Goal: Information Seeking & Learning: Learn about a topic

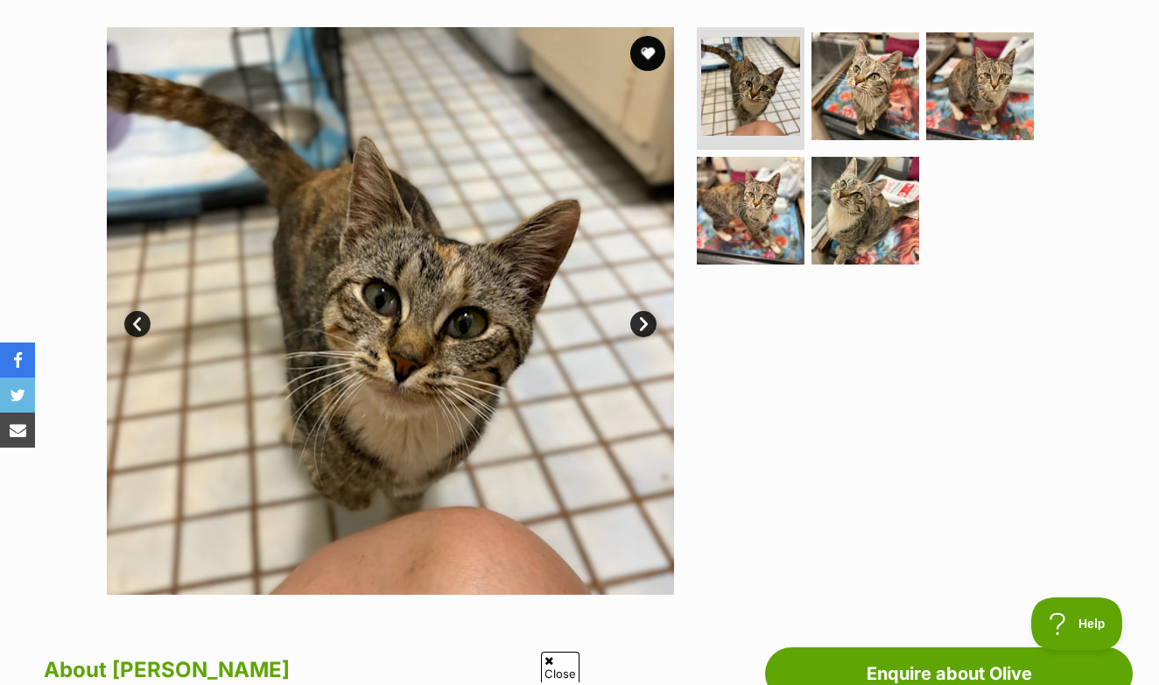
scroll to position [338, 0]
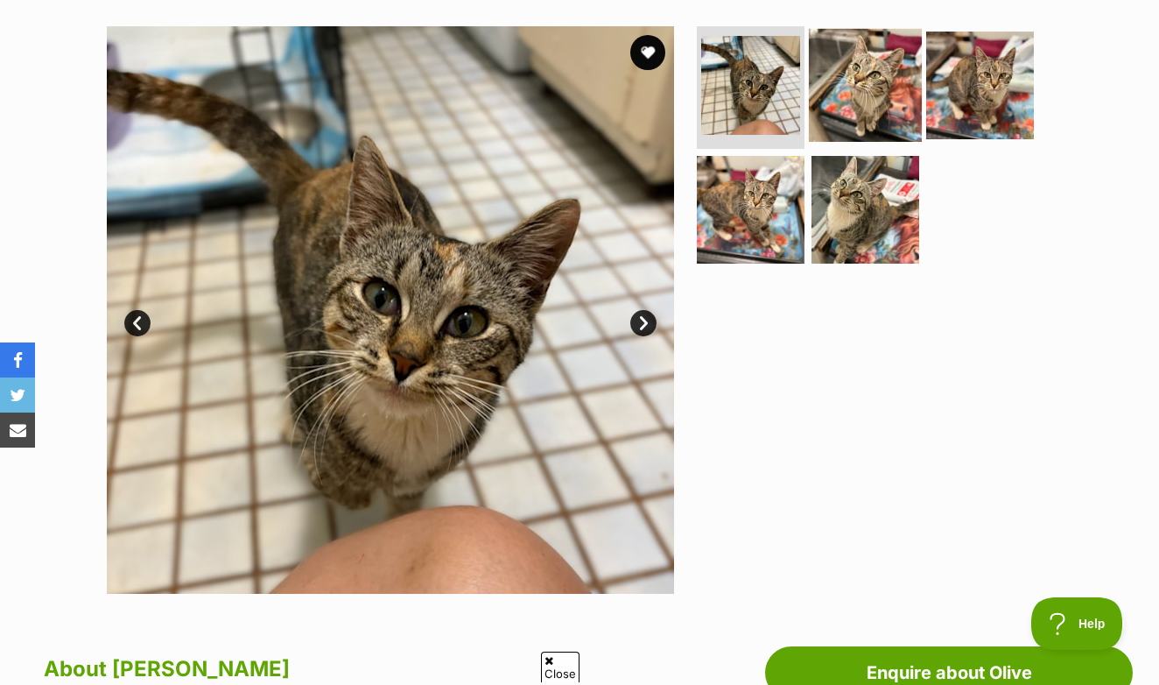
click at [871, 61] on img at bounding box center [865, 85] width 113 height 113
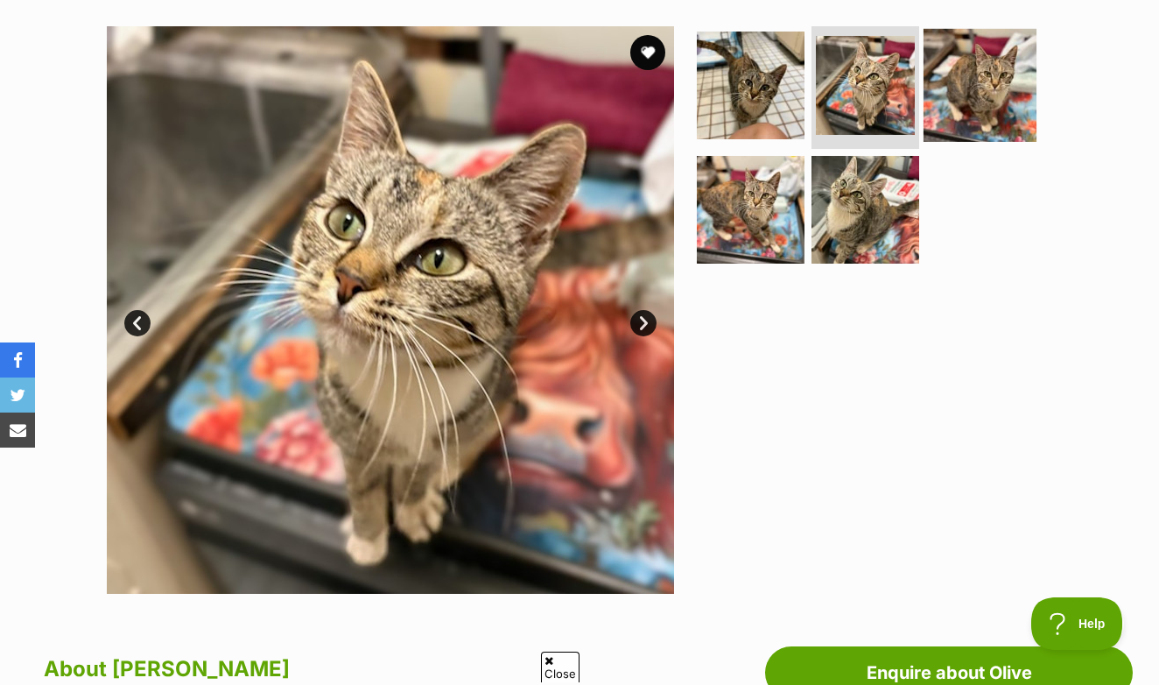
click at [955, 61] on img at bounding box center [980, 85] width 113 height 113
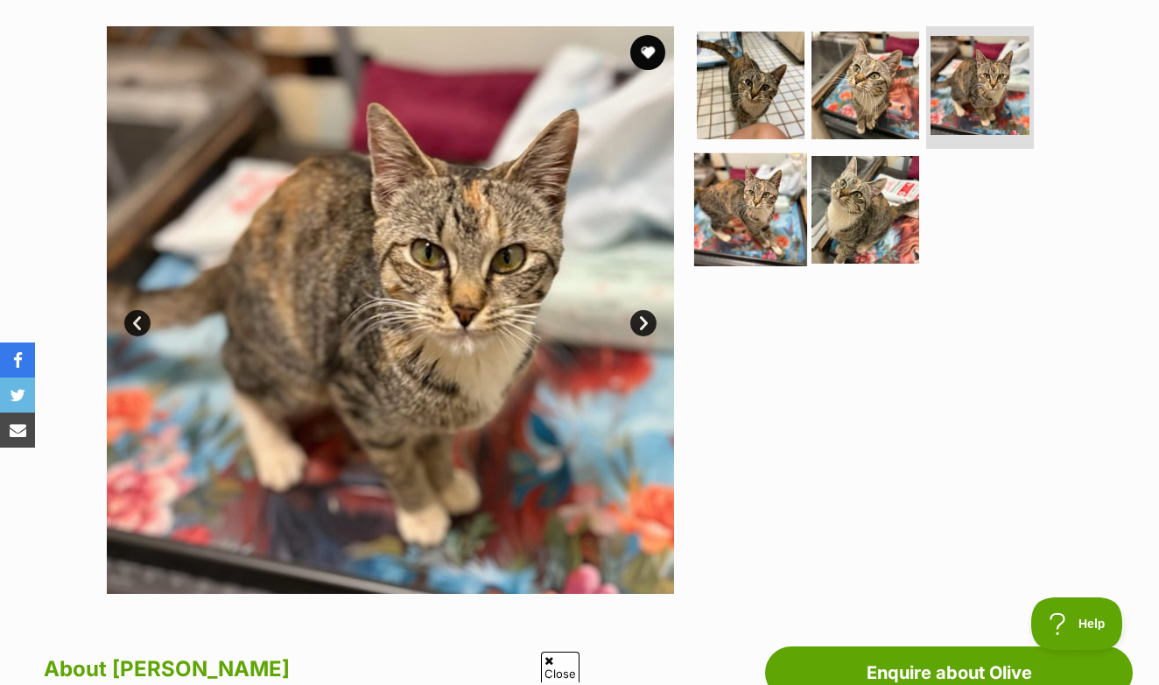
click at [767, 199] on img at bounding box center [750, 208] width 113 height 113
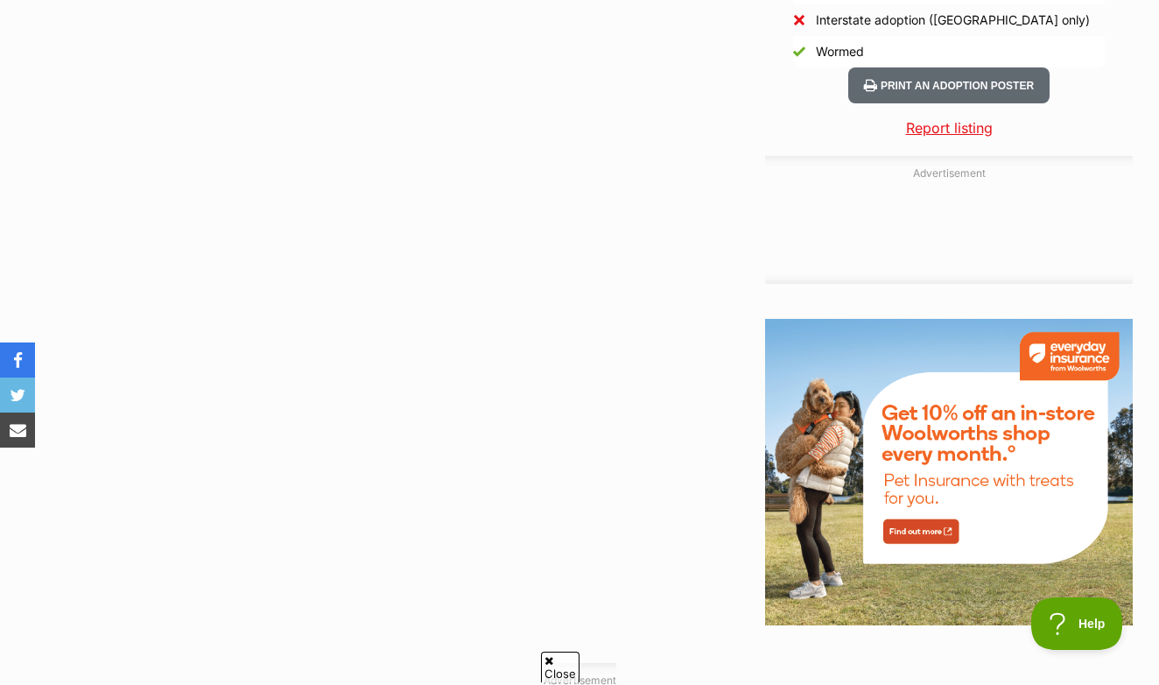
scroll to position [1729, 0]
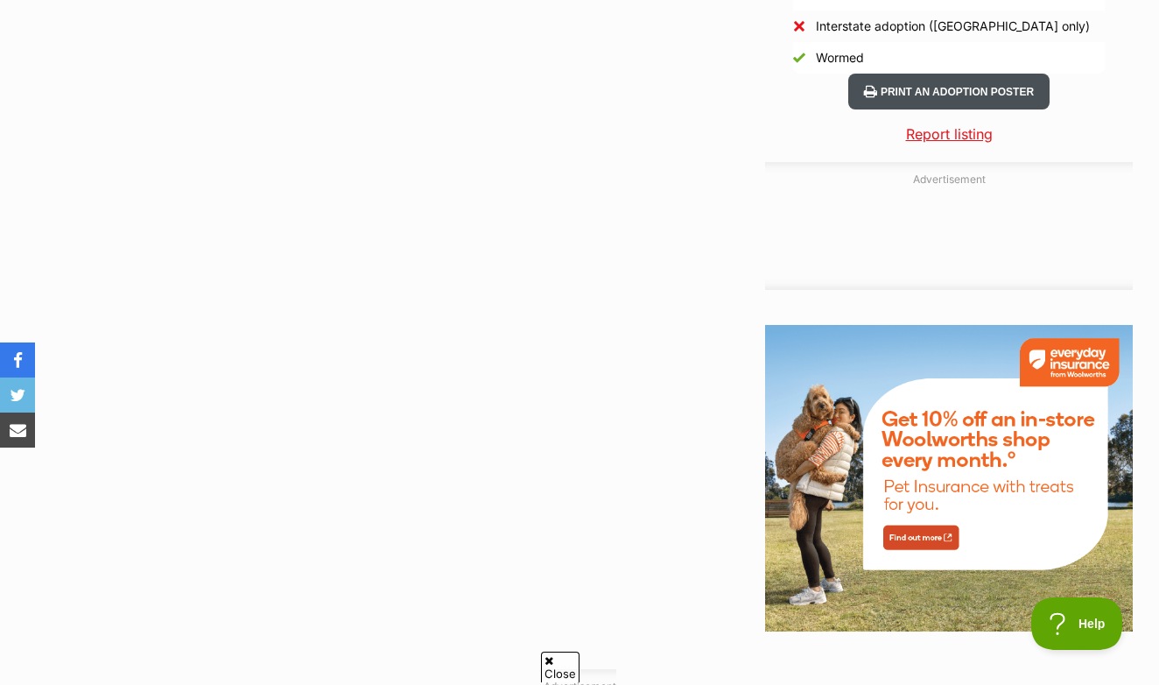
click at [883, 99] on button "Print an adoption poster" at bounding box center [948, 92] width 201 height 36
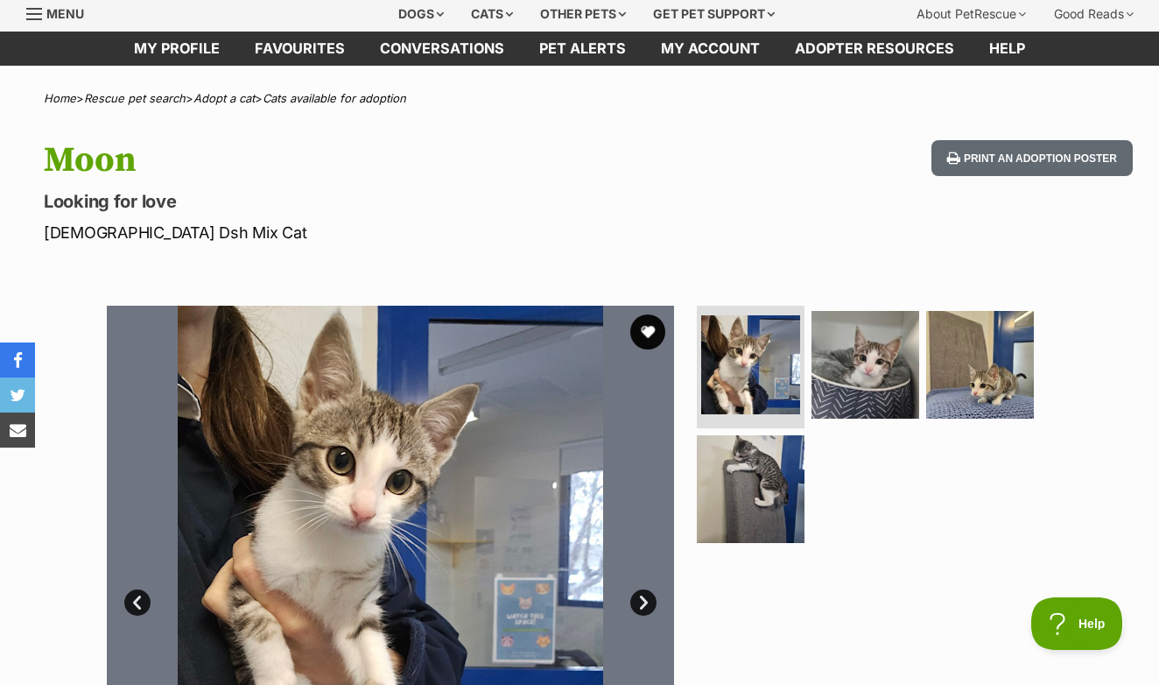
scroll to position [98, 0]
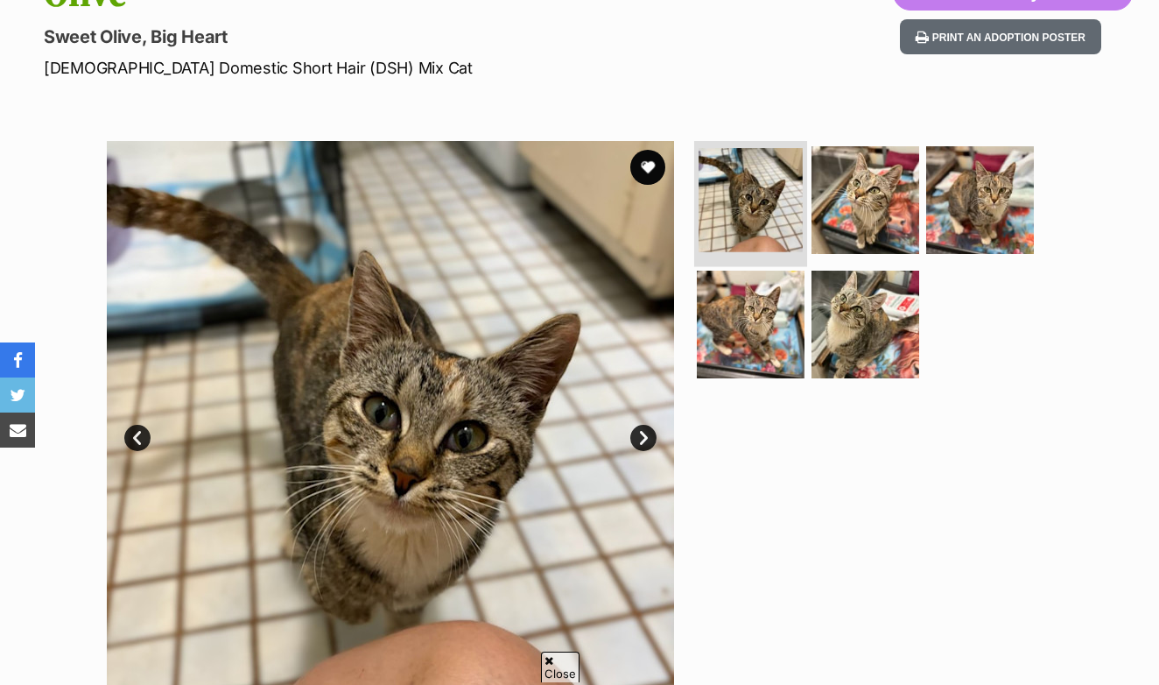
click at [756, 236] on img at bounding box center [751, 200] width 104 height 104
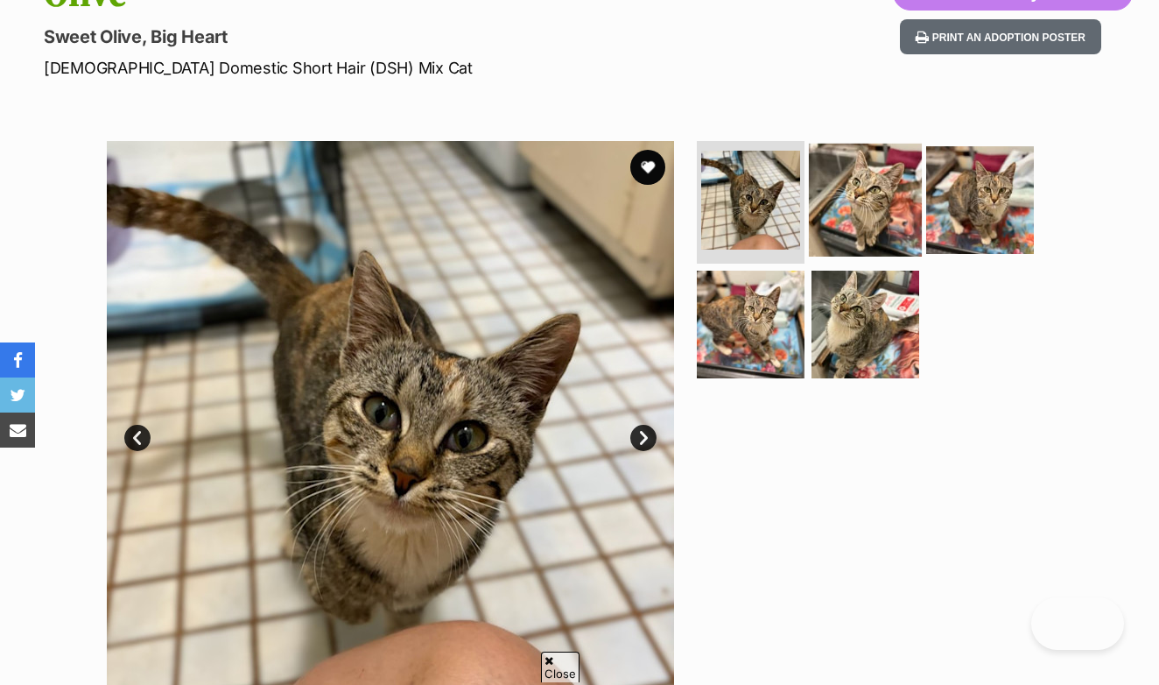
click at [846, 197] on img at bounding box center [865, 200] width 113 height 113
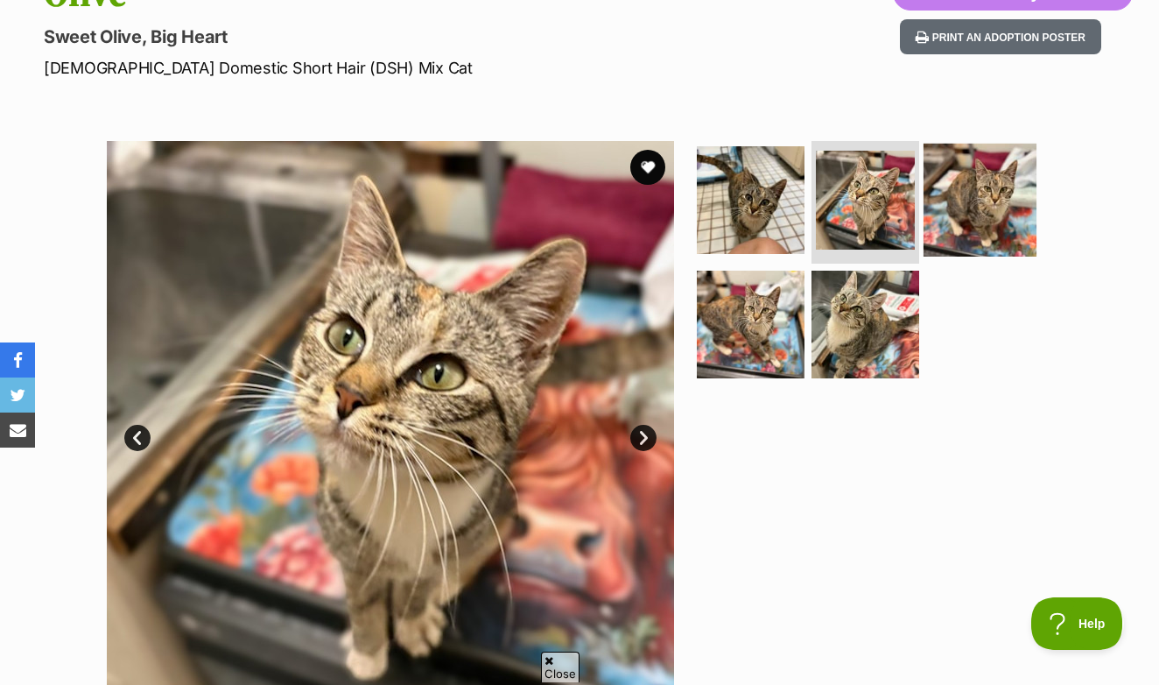
click at [961, 179] on img at bounding box center [980, 200] width 113 height 113
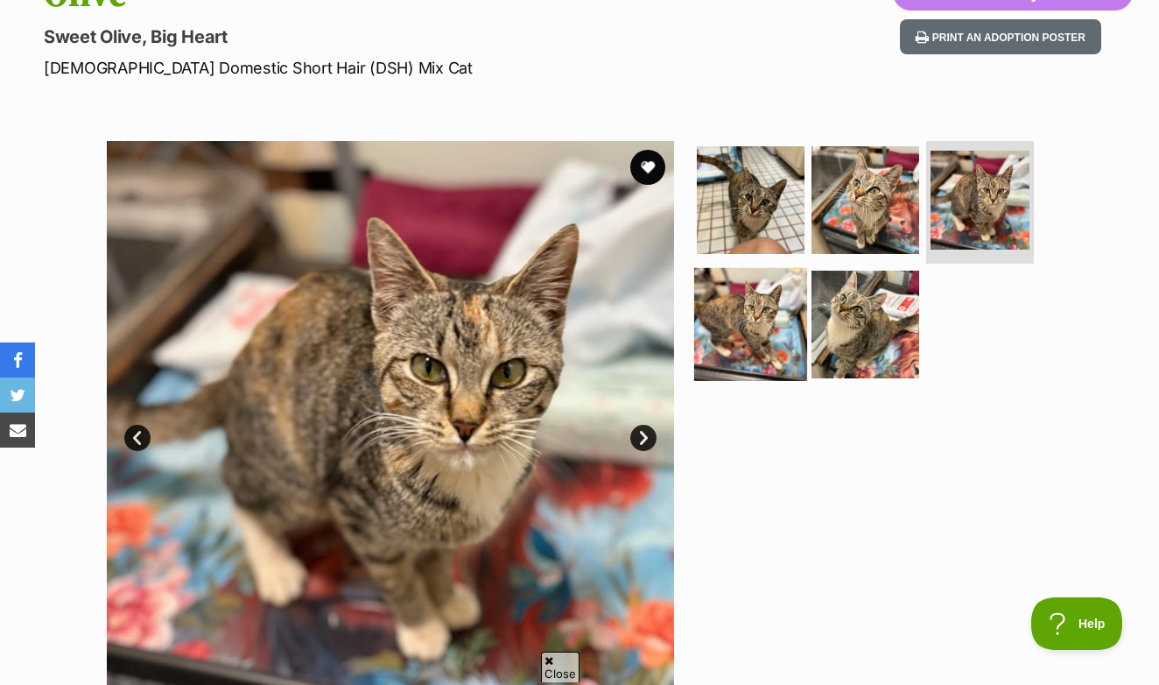
click at [707, 317] on img at bounding box center [750, 323] width 113 height 113
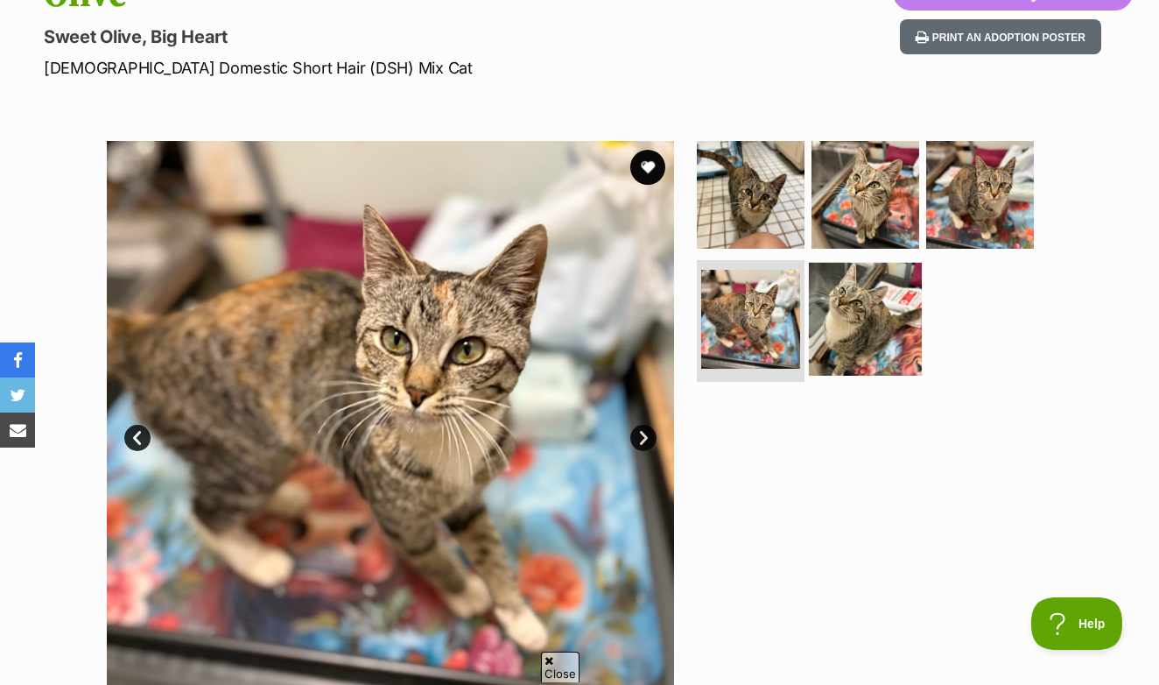
click at [813, 315] on img at bounding box center [865, 318] width 113 height 113
